Goal: Transaction & Acquisition: Purchase product/service

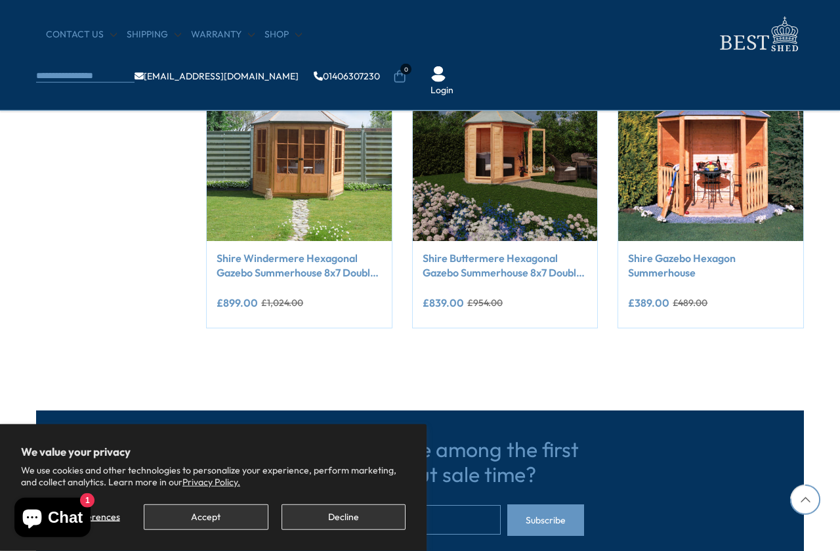
scroll to position [1132, 0]
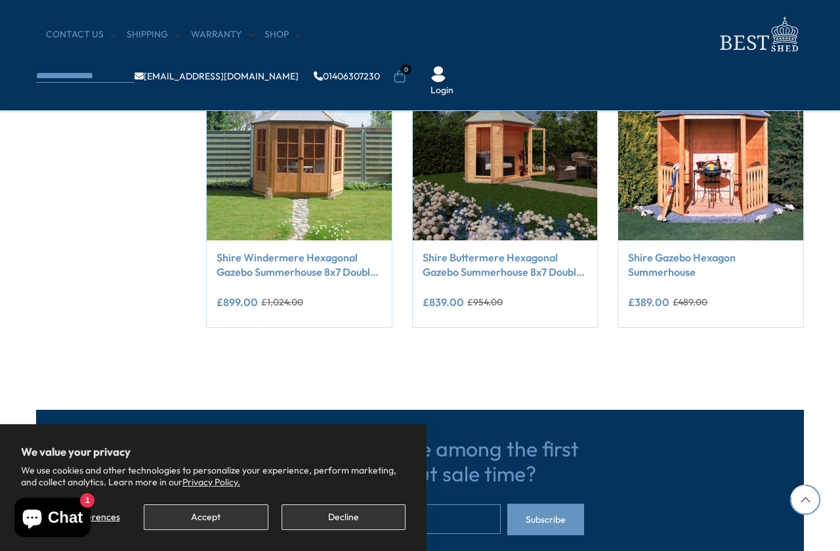
click at [258, 266] on link "Shire Windermere Hexagonal Gazebo Summerhouse 8x7 Double doors 12mm Cladding" at bounding box center [299, 265] width 165 height 30
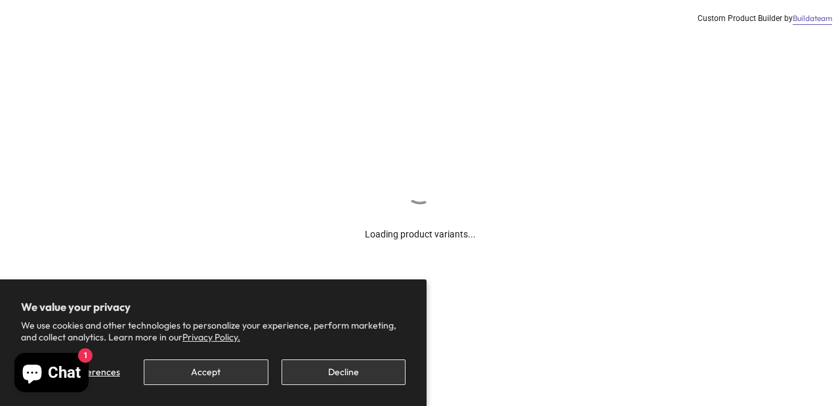
click at [334, 356] on div "Manage preferences Accept Decline" at bounding box center [213, 367] width 385 height 35
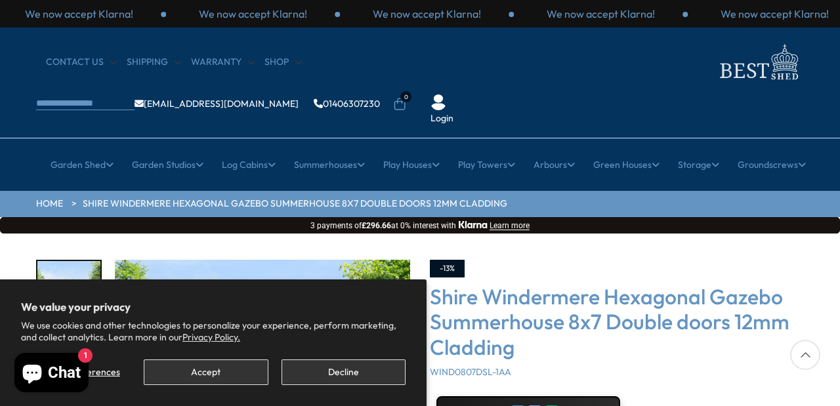
click at [345, 371] on button "Decline" at bounding box center [344, 373] width 124 height 26
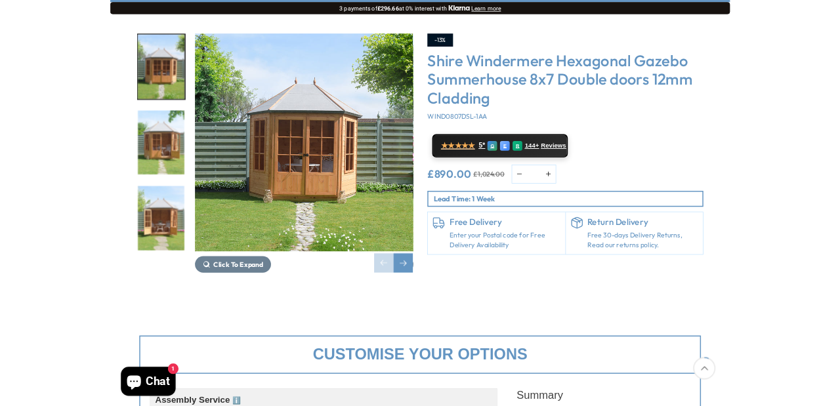
scroll to position [213, 0]
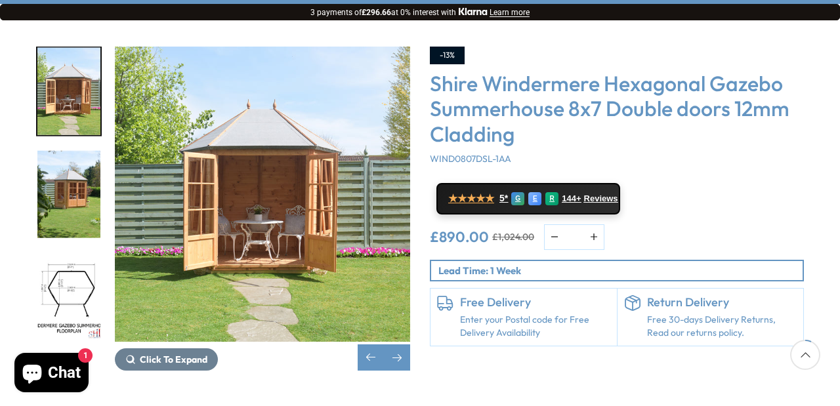
click at [58, 265] on img "5 / 14" at bounding box center [68, 296] width 63 height 87
click at [68, 253] on img "5 / 14" at bounding box center [68, 296] width 63 height 87
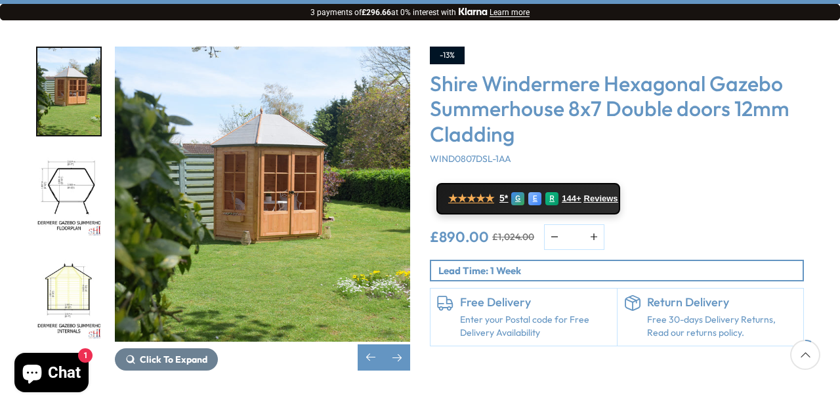
click at [66, 56] on img "4 / 14" at bounding box center [68, 91] width 63 height 87
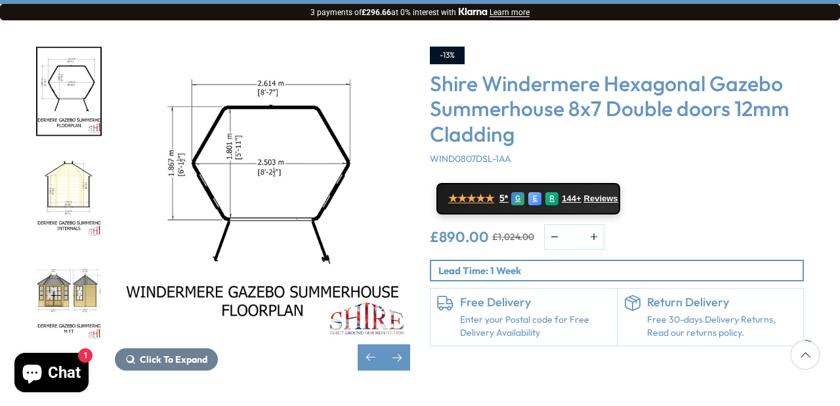
click at [70, 151] on img "6 / 14" at bounding box center [68, 194] width 63 height 87
click at [74, 253] on img "7 / 14" at bounding box center [68, 296] width 63 height 87
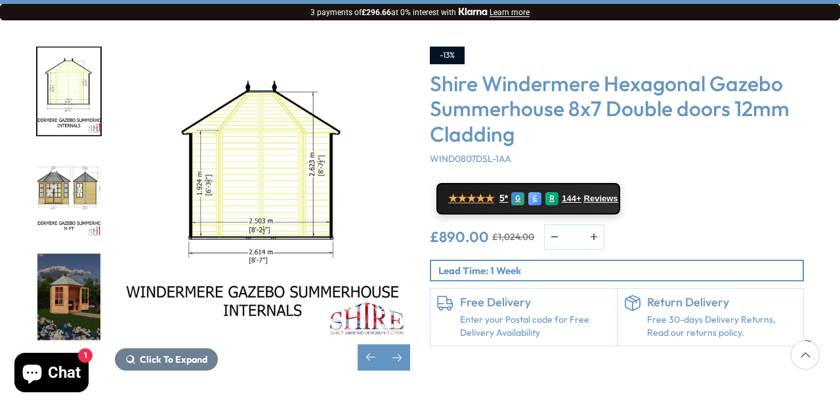
click at [64, 253] on img "8 / 14" at bounding box center [68, 296] width 63 height 87
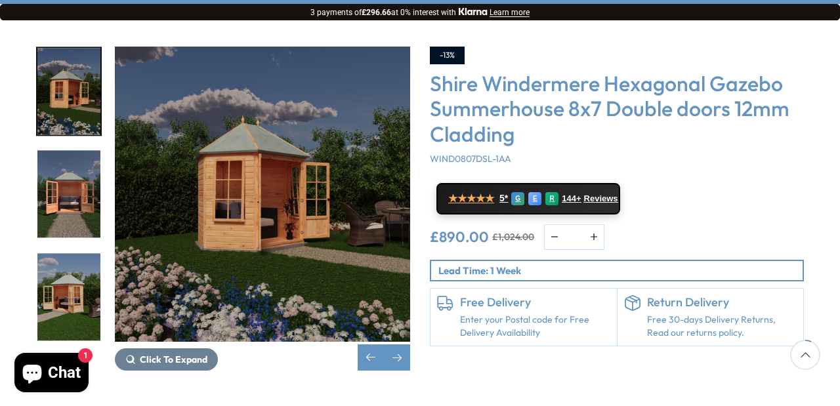
click at [77, 167] on img "9 / 14" at bounding box center [68, 194] width 63 height 87
click at [74, 152] on img "9 / 14" at bounding box center [68, 194] width 63 height 87
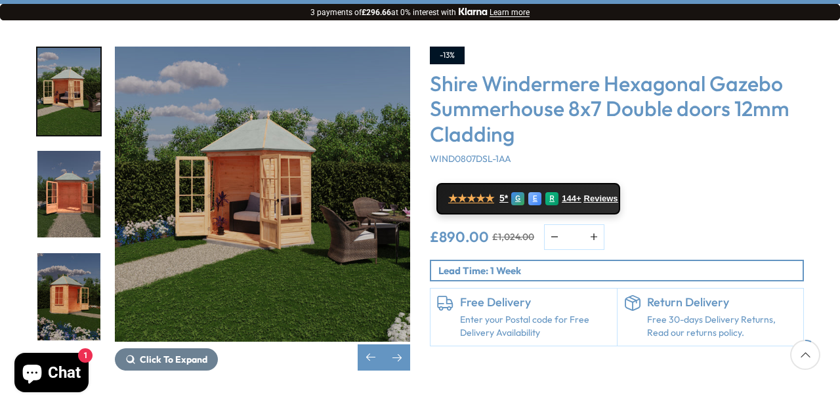
click at [58, 247] on div at bounding box center [75, 194] width 79 height 295
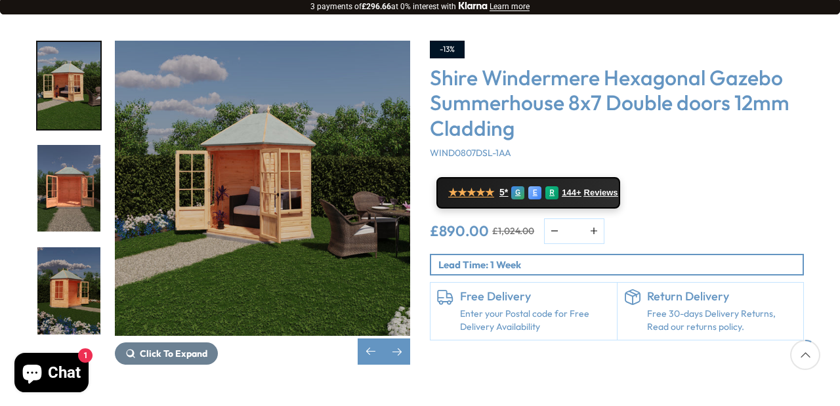
scroll to position [219, 0]
click at [56, 42] on img "10 / 14" at bounding box center [68, 85] width 63 height 87
click at [63, 247] on img "12 / 14" at bounding box center [68, 290] width 63 height 87
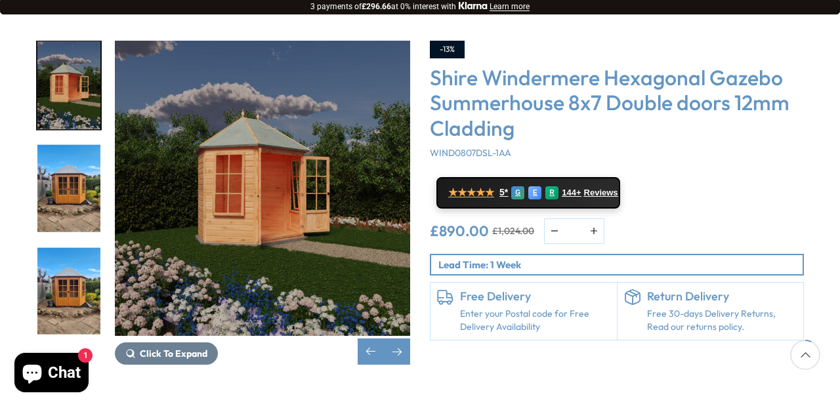
click at [65, 158] on img "13 / 14" at bounding box center [68, 188] width 63 height 87
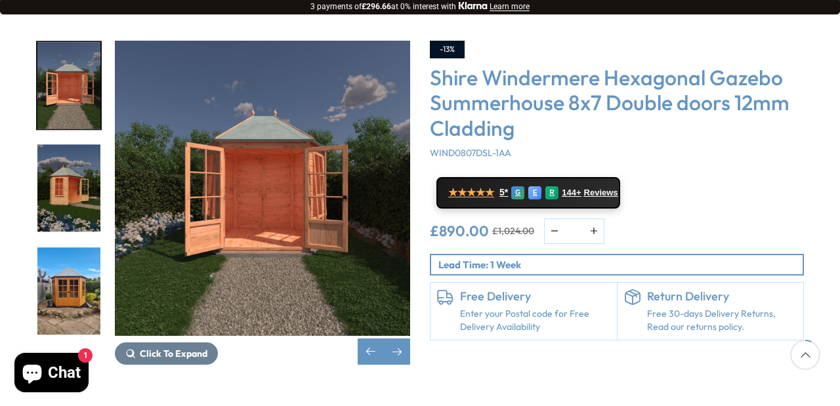
click at [70, 49] on img "11 / 14" at bounding box center [68, 85] width 63 height 87
click at [57, 247] on img "13 / 14" at bounding box center [68, 290] width 63 height 87
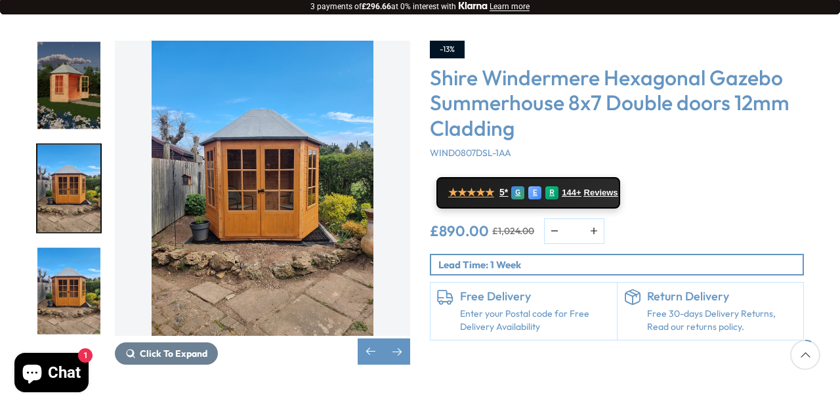
click at [69, 145] on img "13 / 14" at bounding box center [68, 188] width 63 height 87
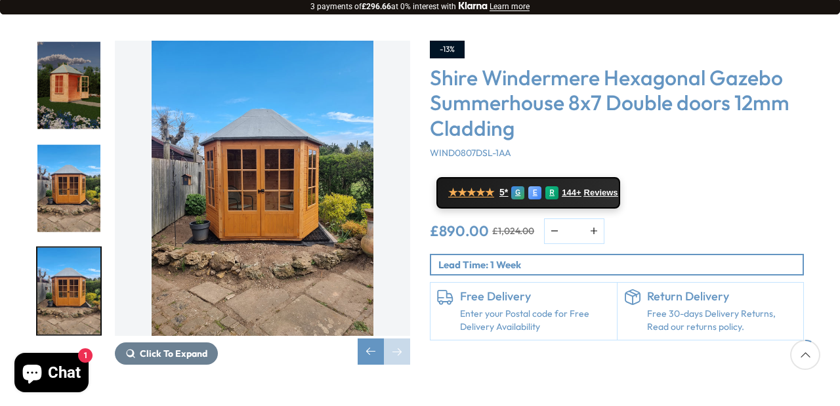
click at [66, 247] on img "14 / 14" at bounding box center [68, 290] width 63 height 87
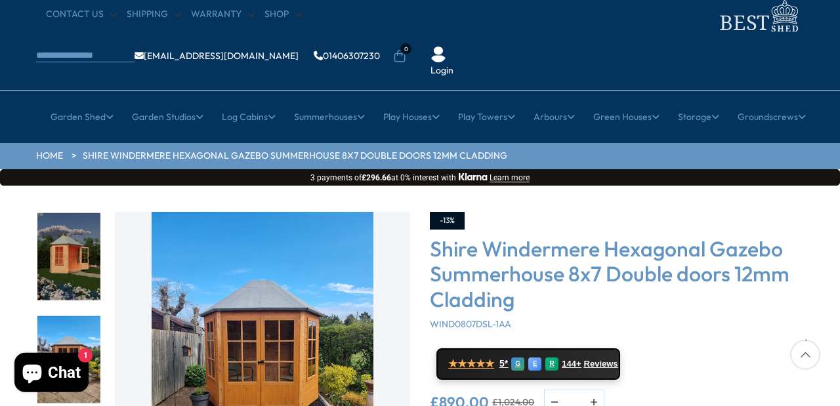
scroll to position [0, 0]
